Goal: Complete application form: Complete application form

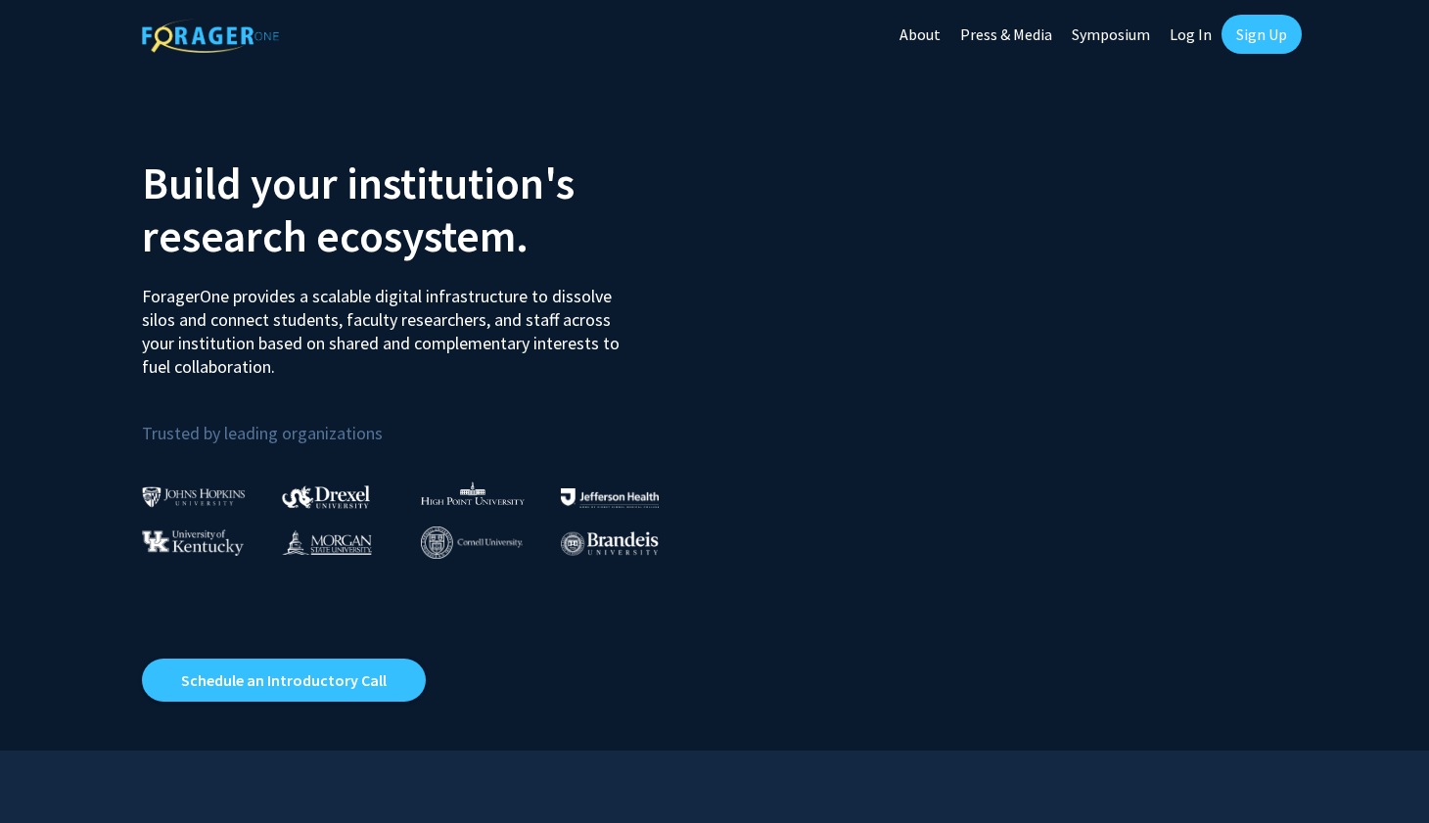
click at [1189, 38] on link "Log In" at bounding box center [1190, 34] width 62 height 68
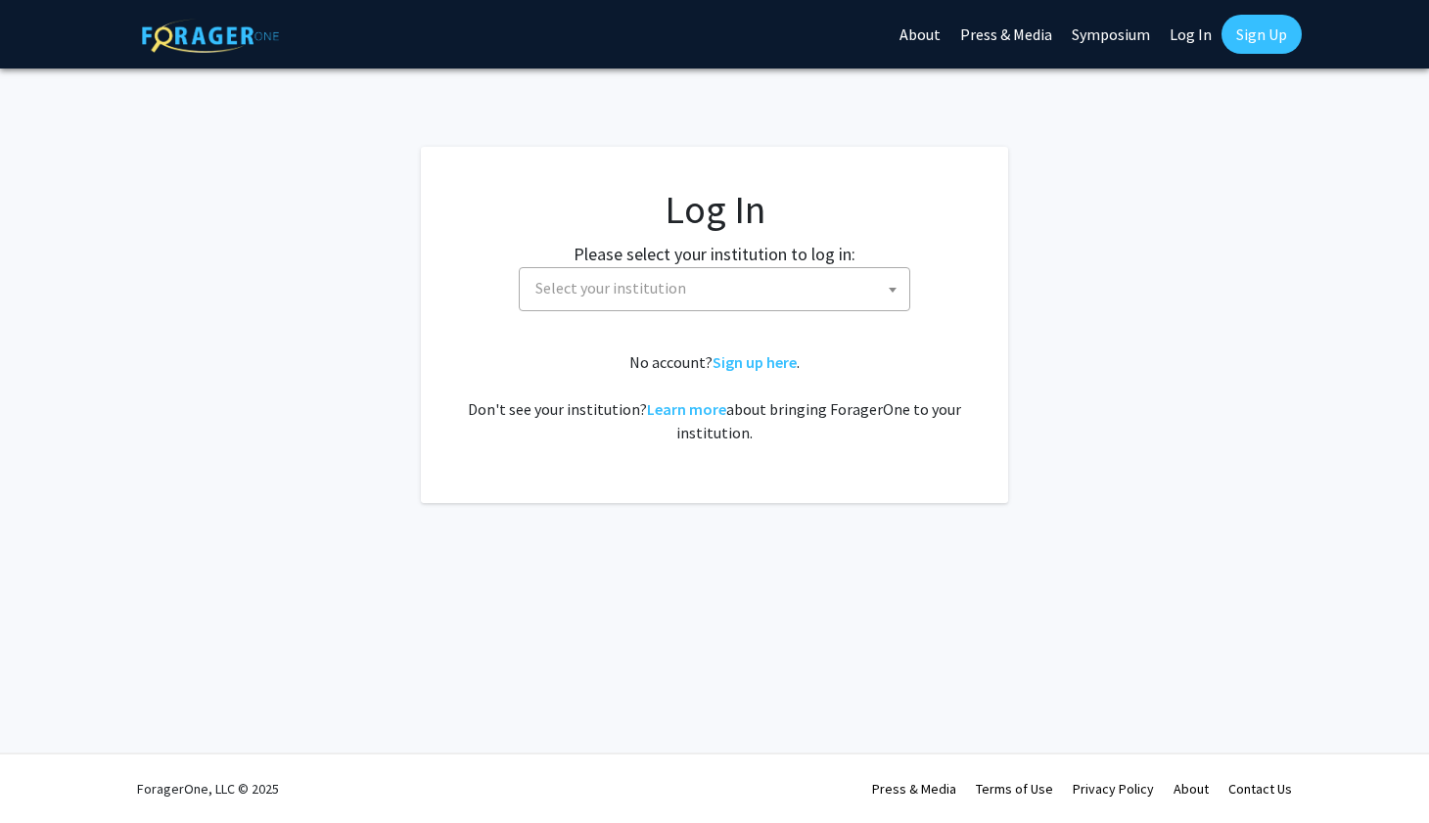
click at [789, 293] on span "Select your institution" at bounding box center [718, 288] width 382 height 40
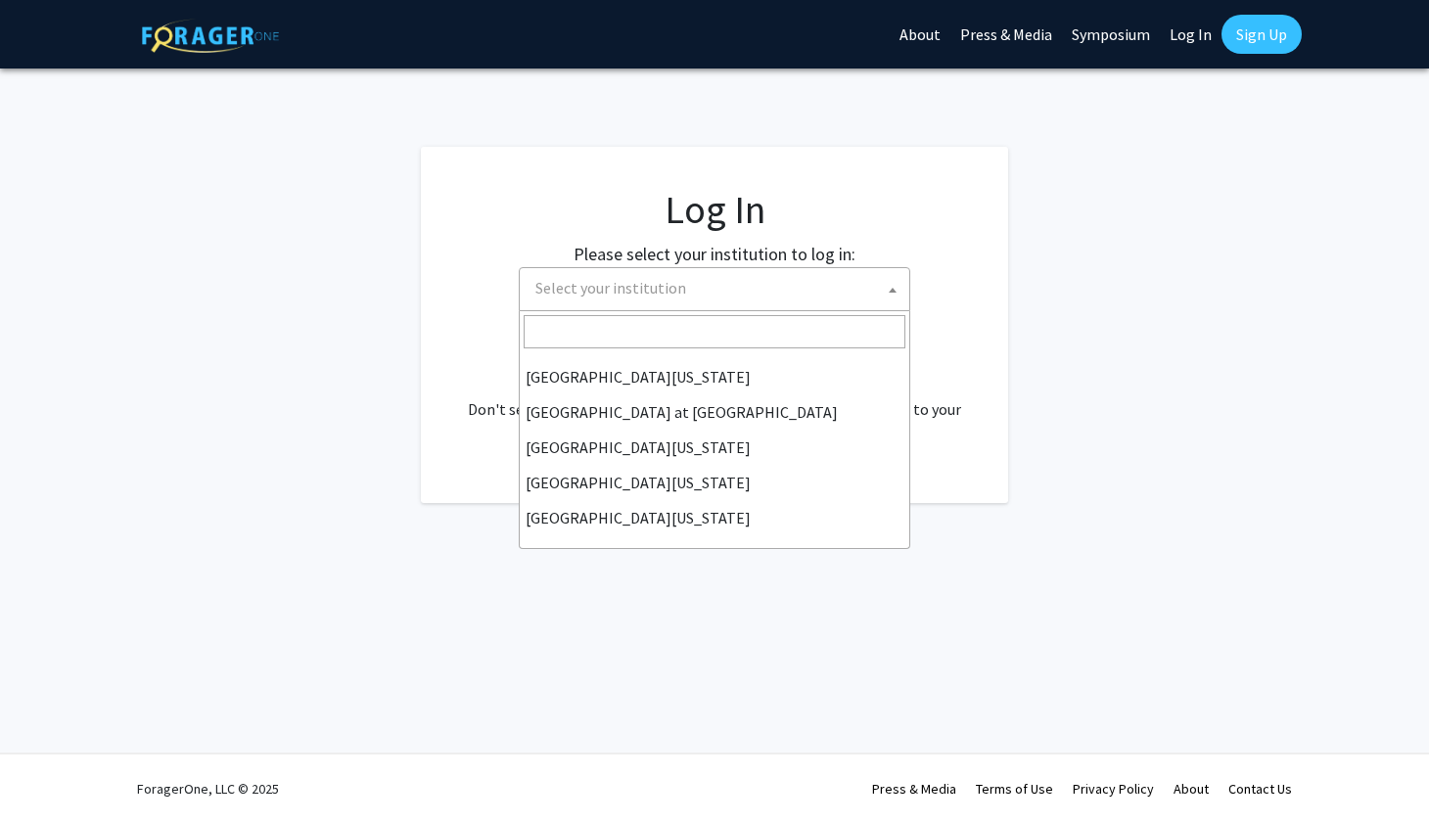
scroll to position [685, 0]
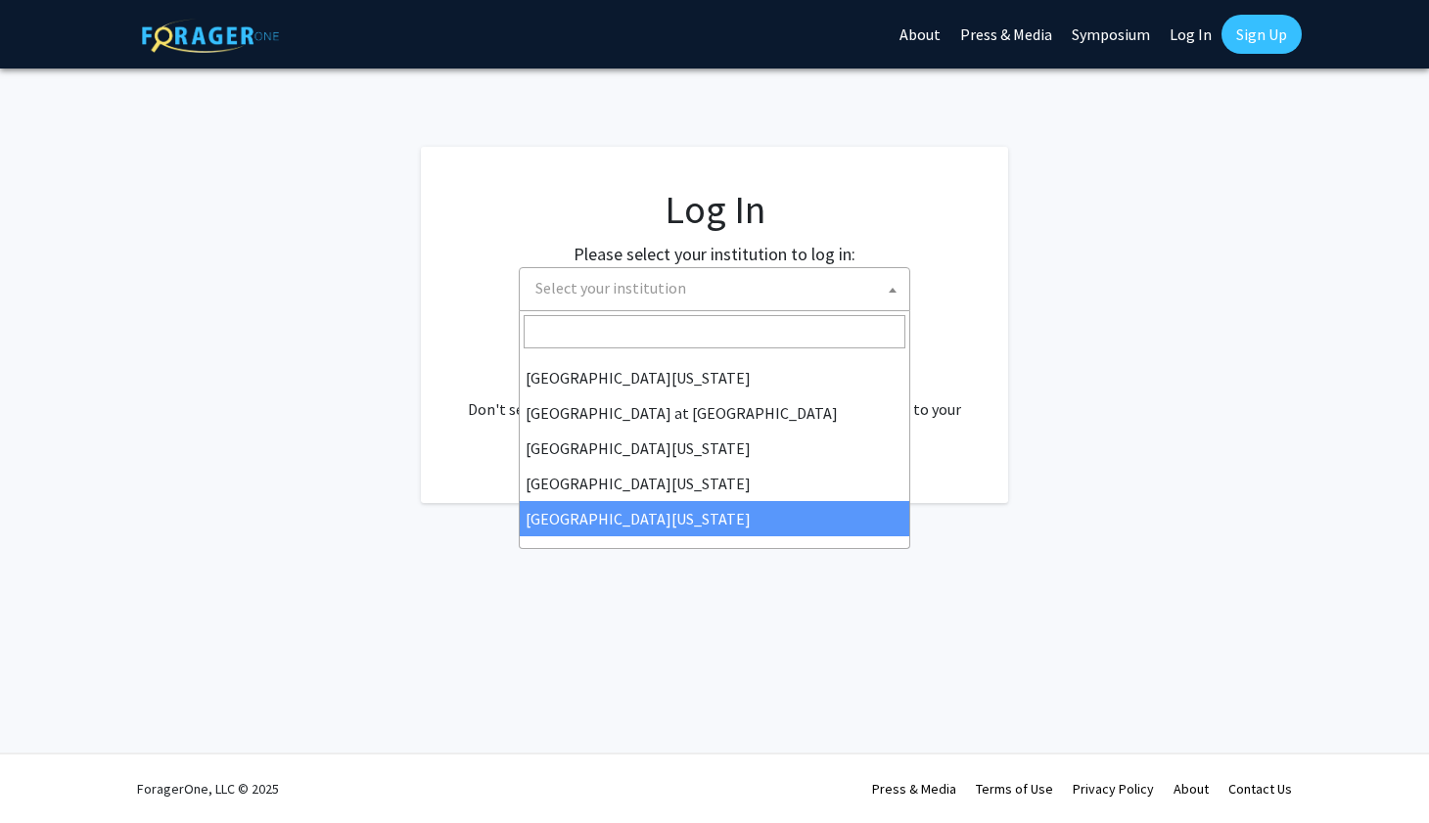
select select "33"
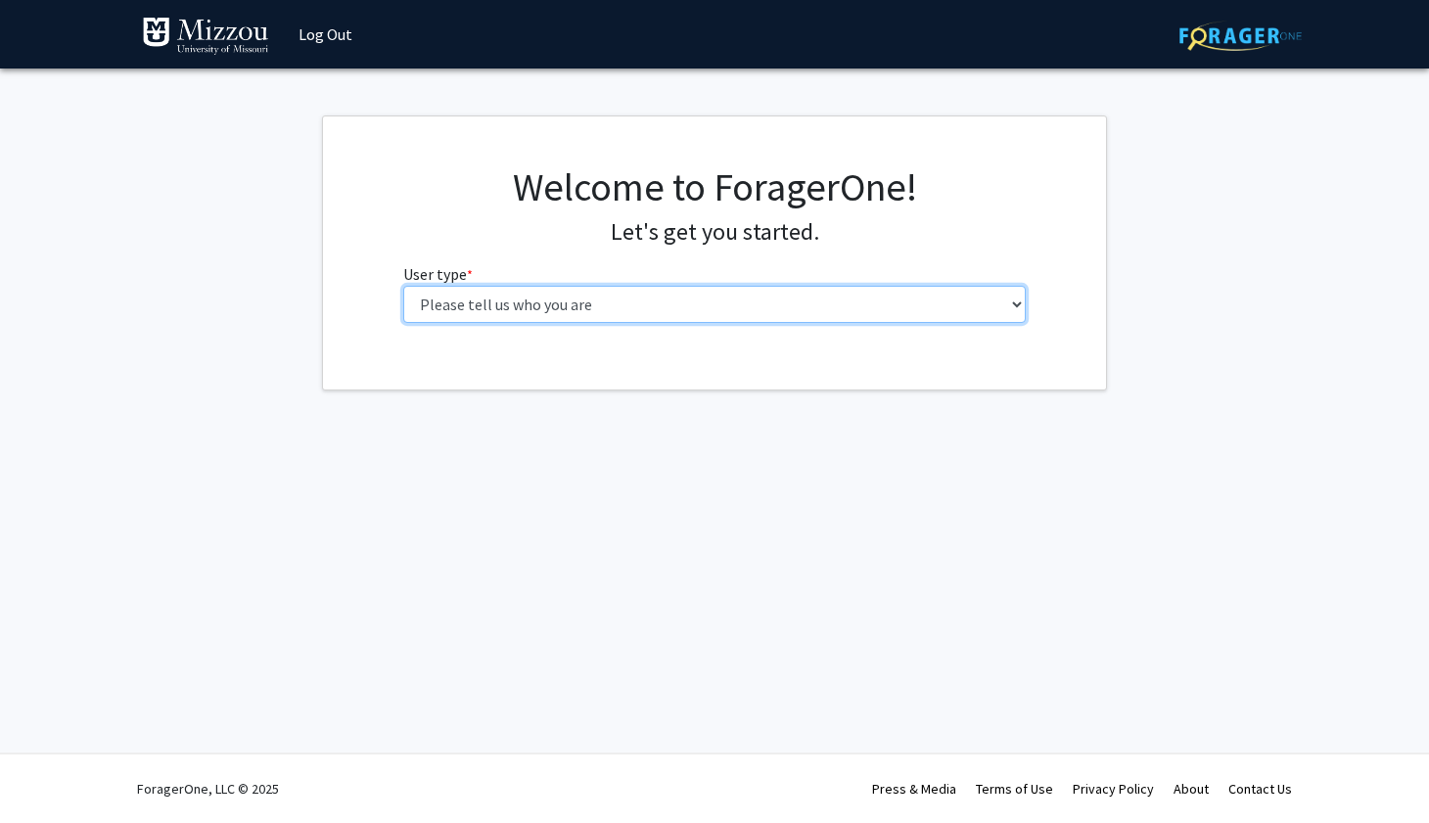
select select "5: faculty"
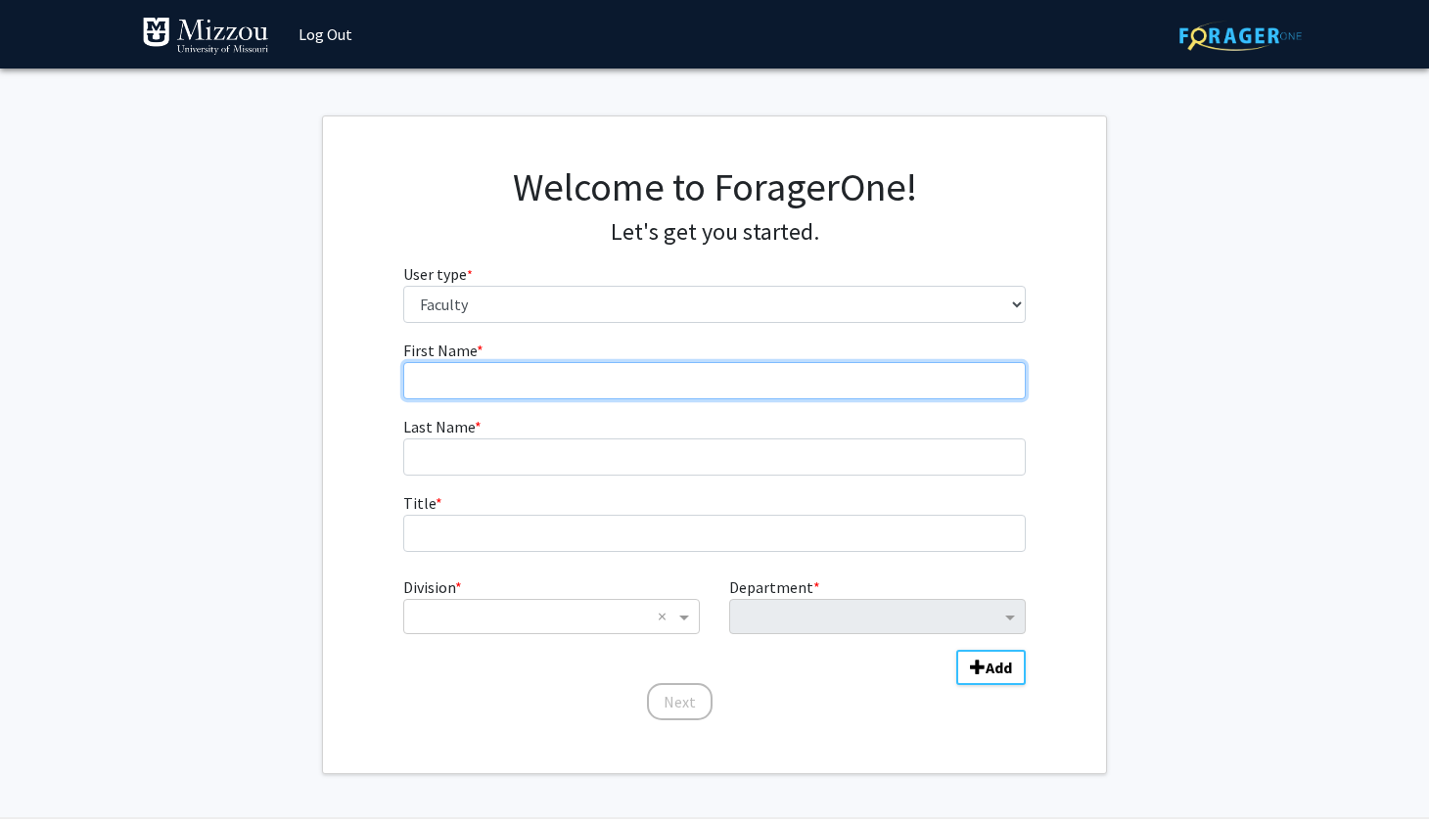
click at [468, 395] on input "First Name * required" at bounding box center [714, 380] width 623 height 37
type input "Idethia"
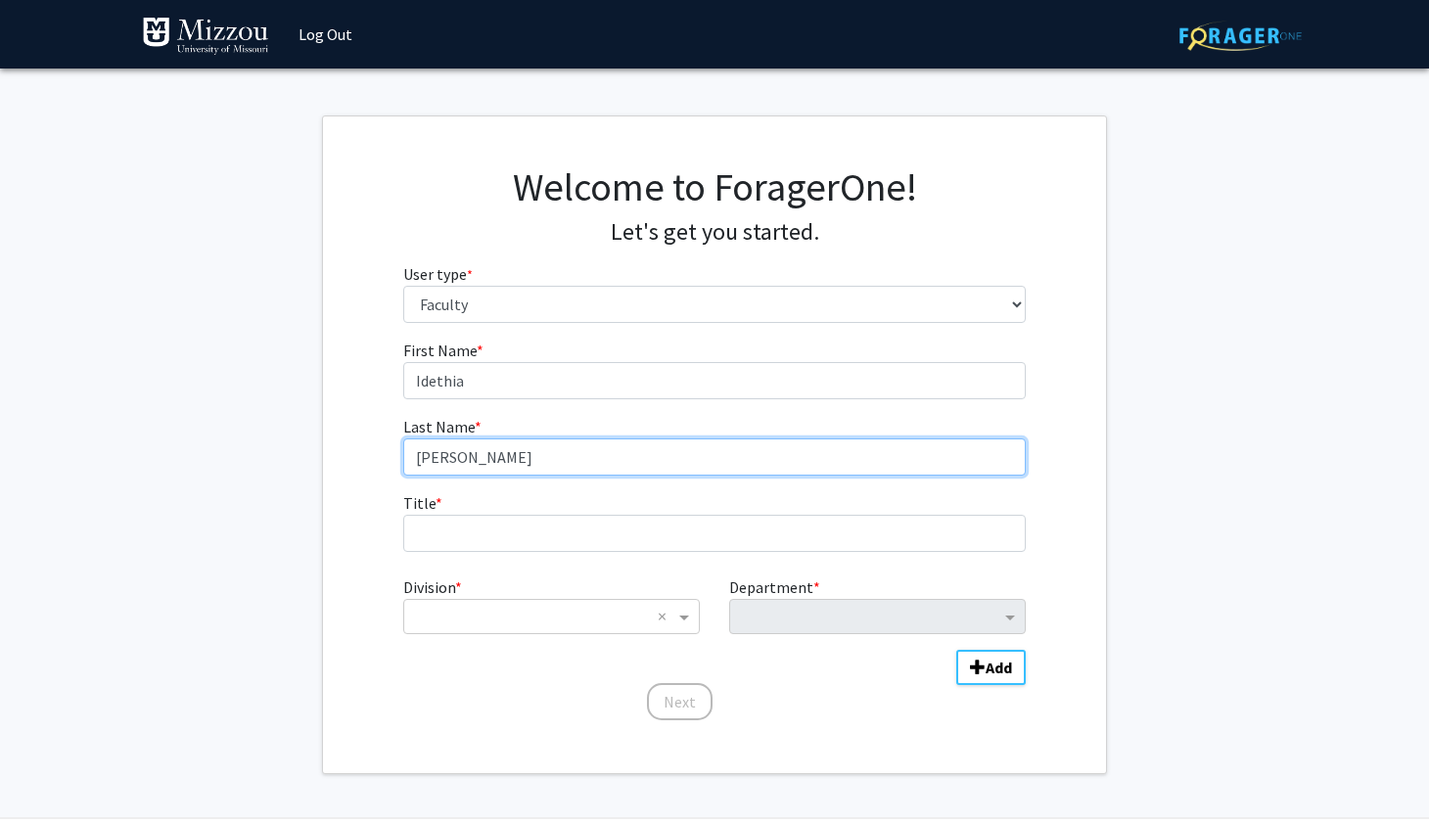
type input "[PERSON_NAME]"
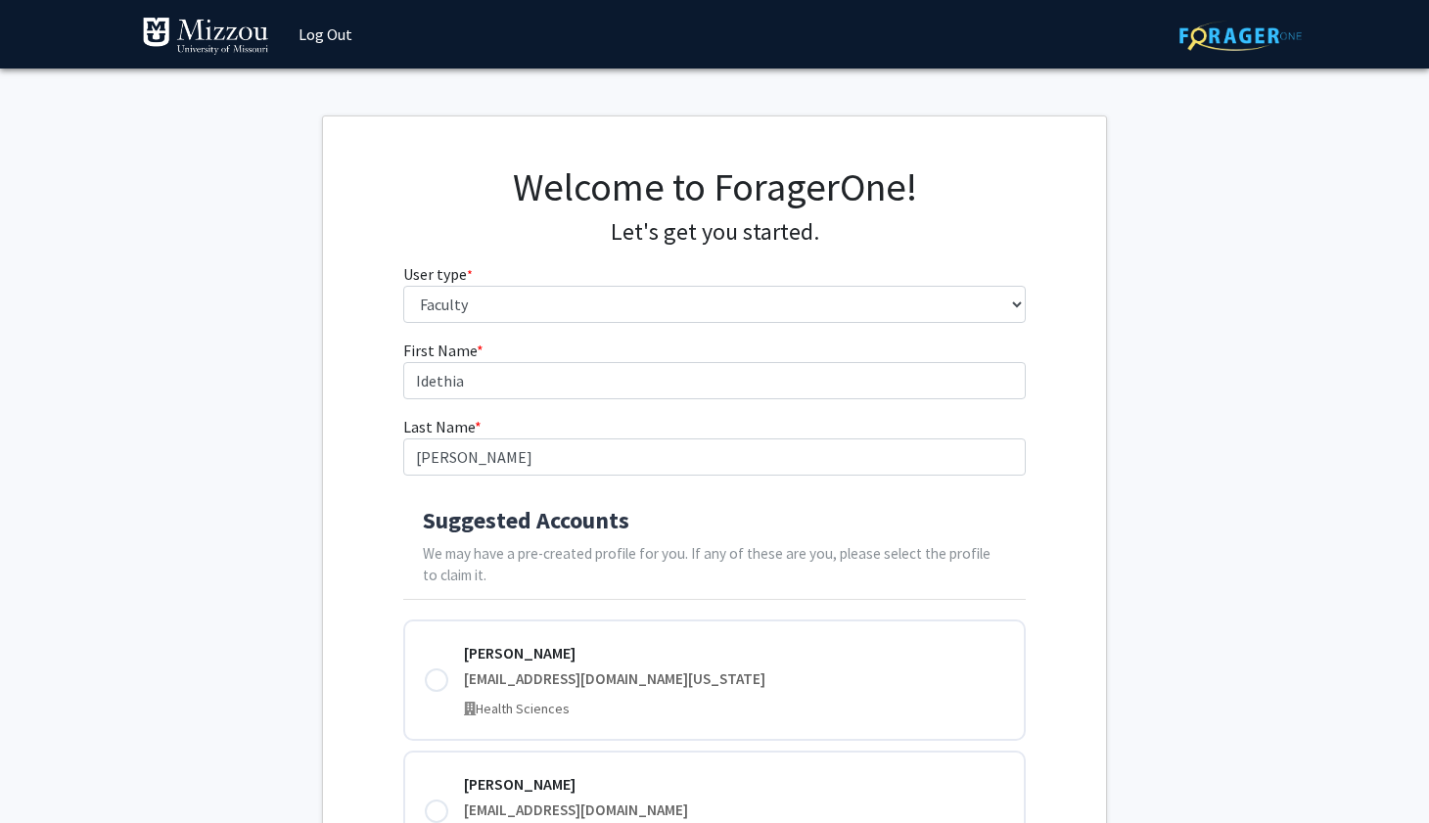
scroll to position [303, 0]
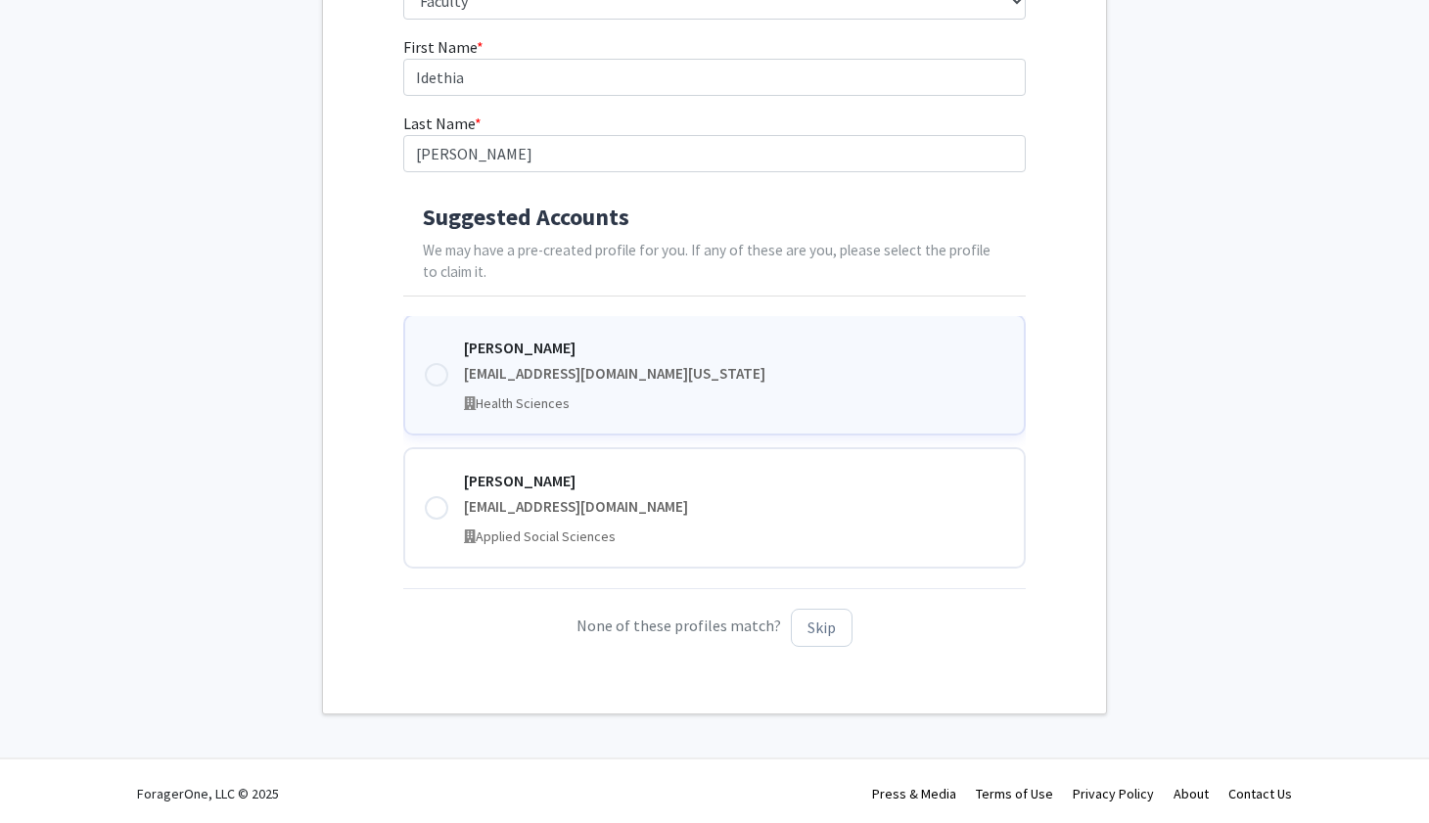
click at [436, 372] on div at bounding box center [436, 374] width 23 height 23
type input "[PERSON_NAME]"
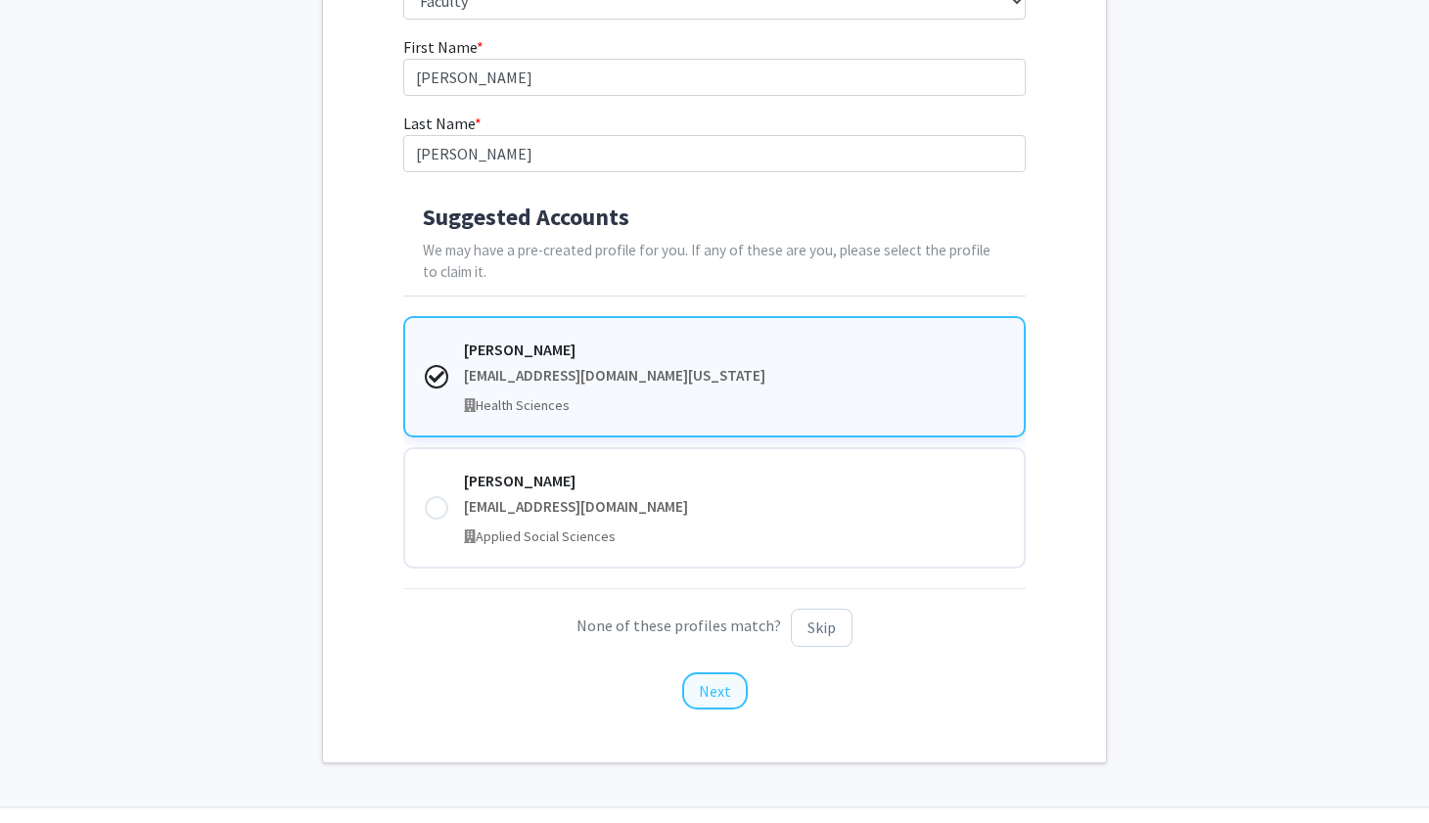
click at [718, 691] on button "Next" at bounding box center [715, 690] width 66 height 37
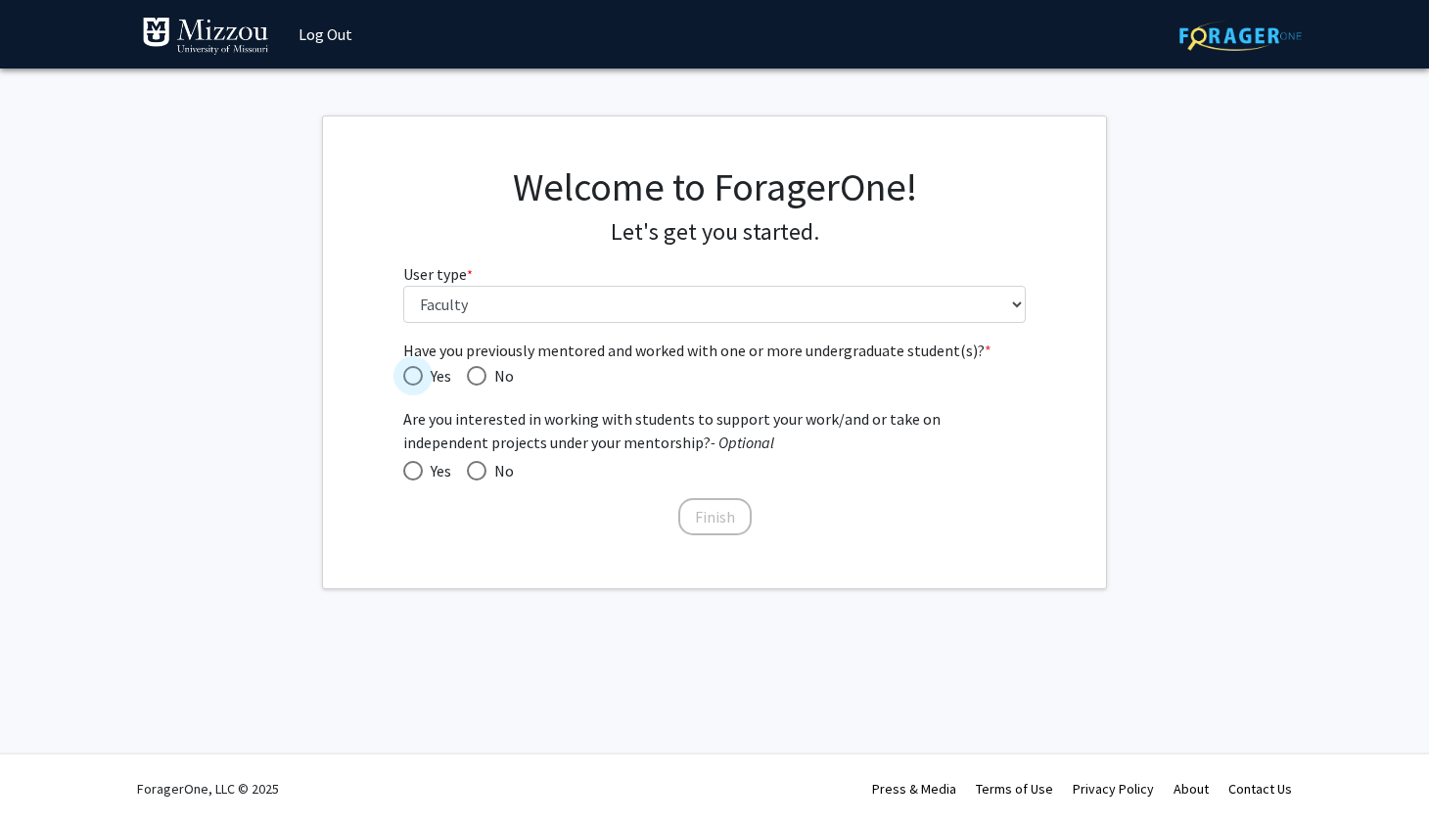
click at [415, 374] on span "Have you previously mentored and worked with one or more undergraduate student(…" at bounding box center [413, 376] width 20 height 20
click at [415, 374] on input "Yes" at bounding box center [413, 376] width 20 height 20
radio input "true"
click at [415, 479] on span at bounding box center [413, 471] width 20 height 20
click at [415, 479] on input "Yes" at bounding box center [413, 471] width 20 height 20
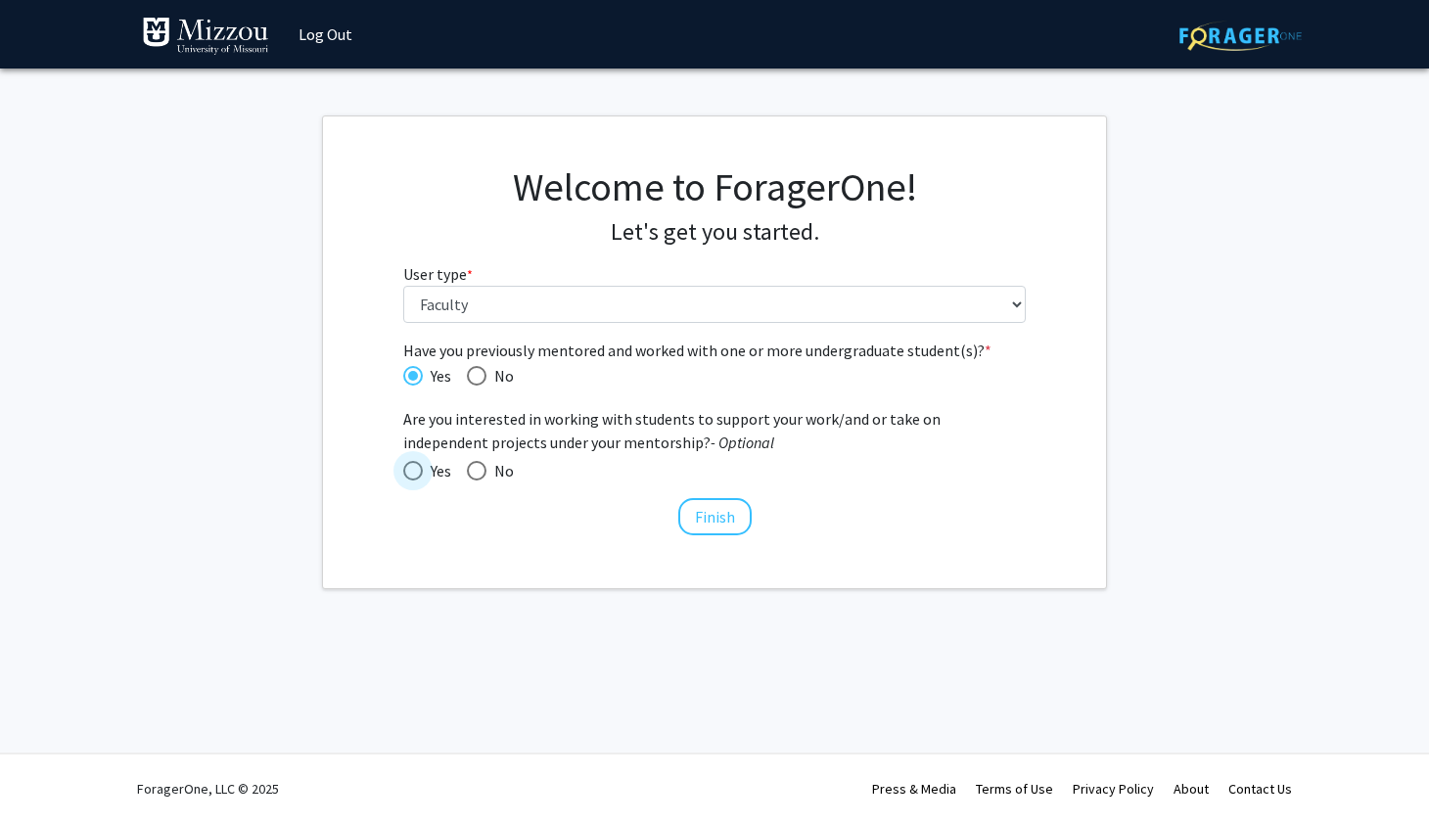
radio input "true"
click at [721, 524] on button "Finish" at bounding box center [714, 516] width 73 height 37
